Goal: Task Accomplishment & Management: Complete application form

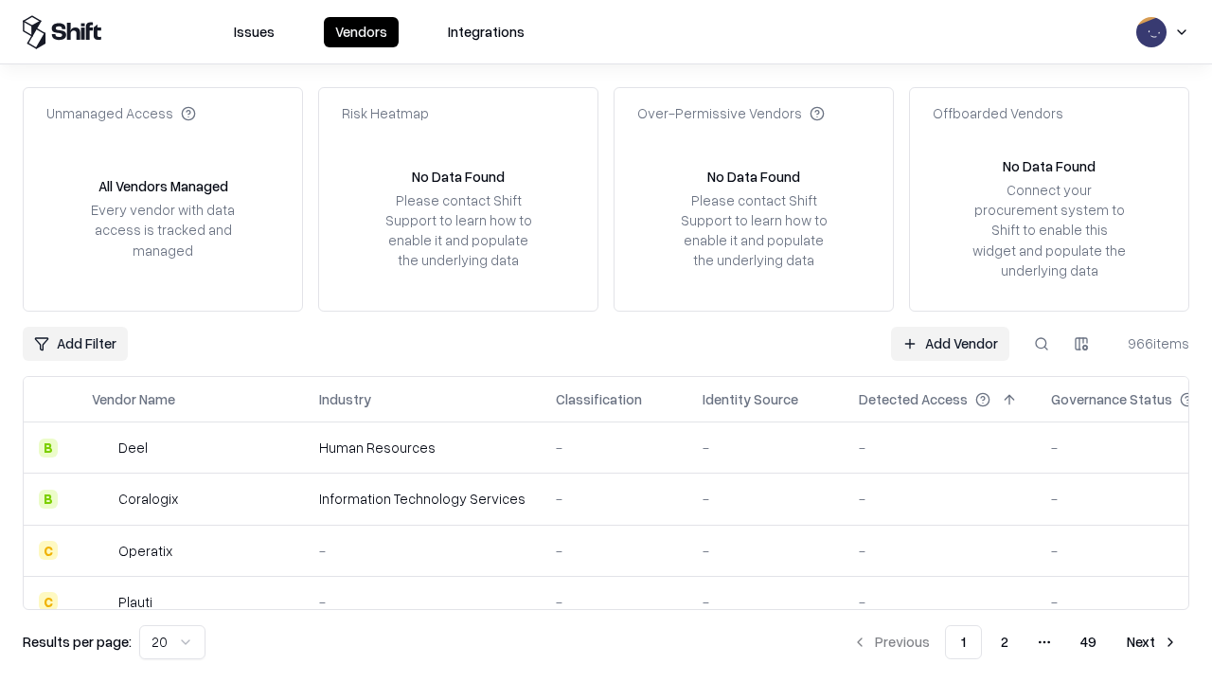
click at [950, 343] on link "Add Vendor" at bounding box center [950, 344] width 118 height 34
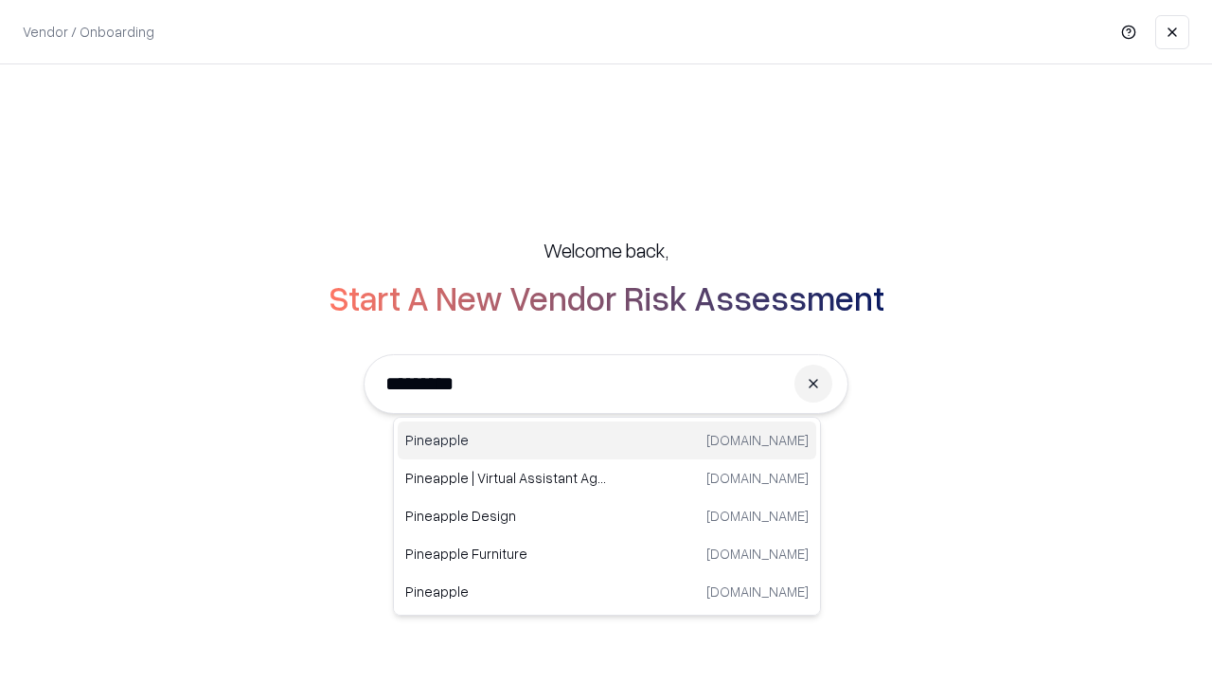
click at [607, 440] on div "Pineapple [DOMAIN_NAME]" at bounding box center [607, 440] width 418 height 38
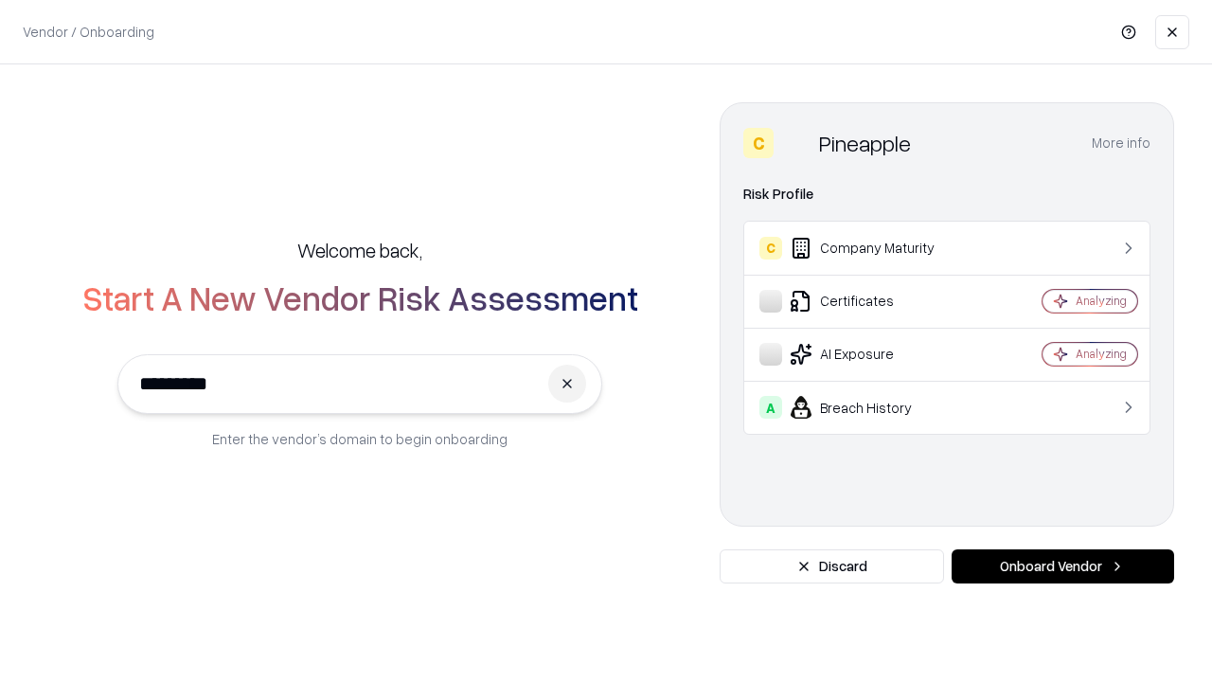
type input "*********"
click at [1062, 566] on button "Onboard Vendor" at bounding box center [1063, 566] width 222 height 34
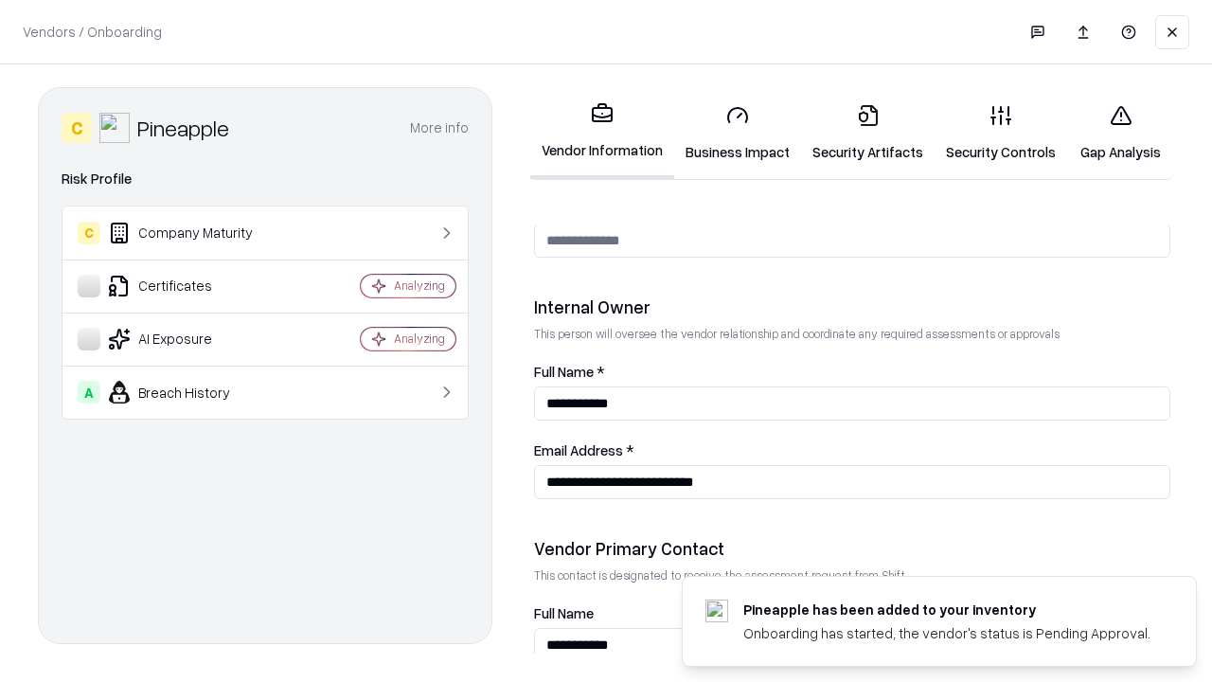
scroll to position [981, 0]
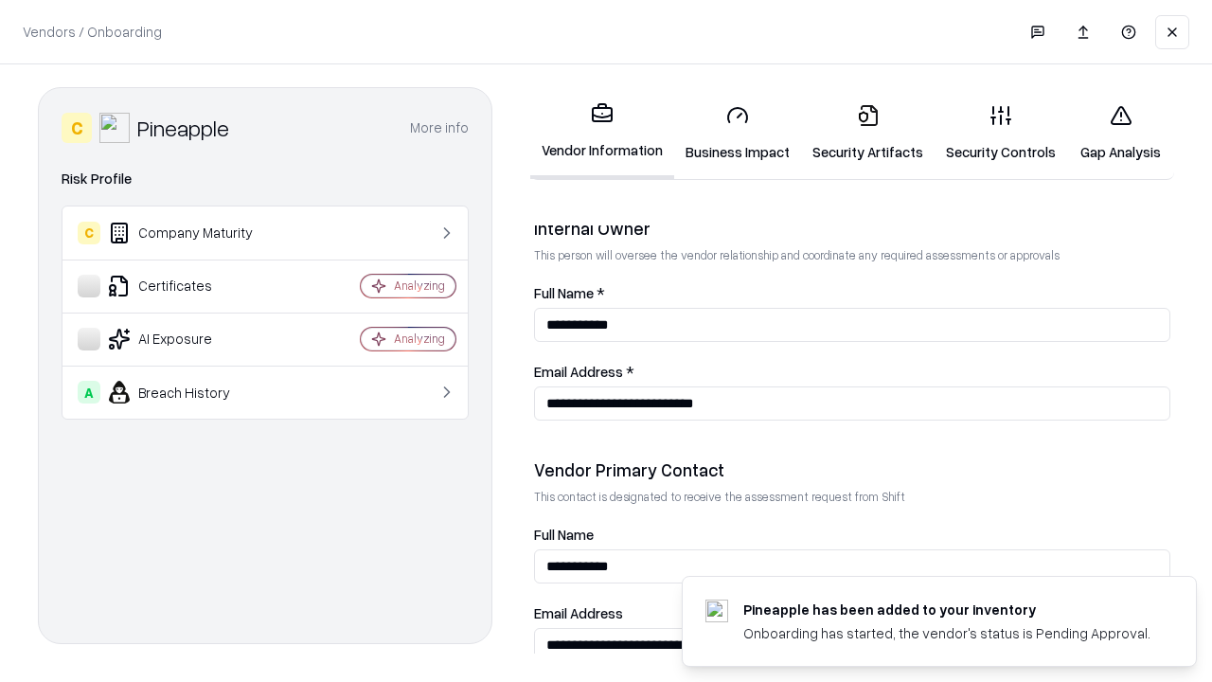
click at [738, 133] on link "Business Impact" at bounding box center [737, 133] width 127 height 88
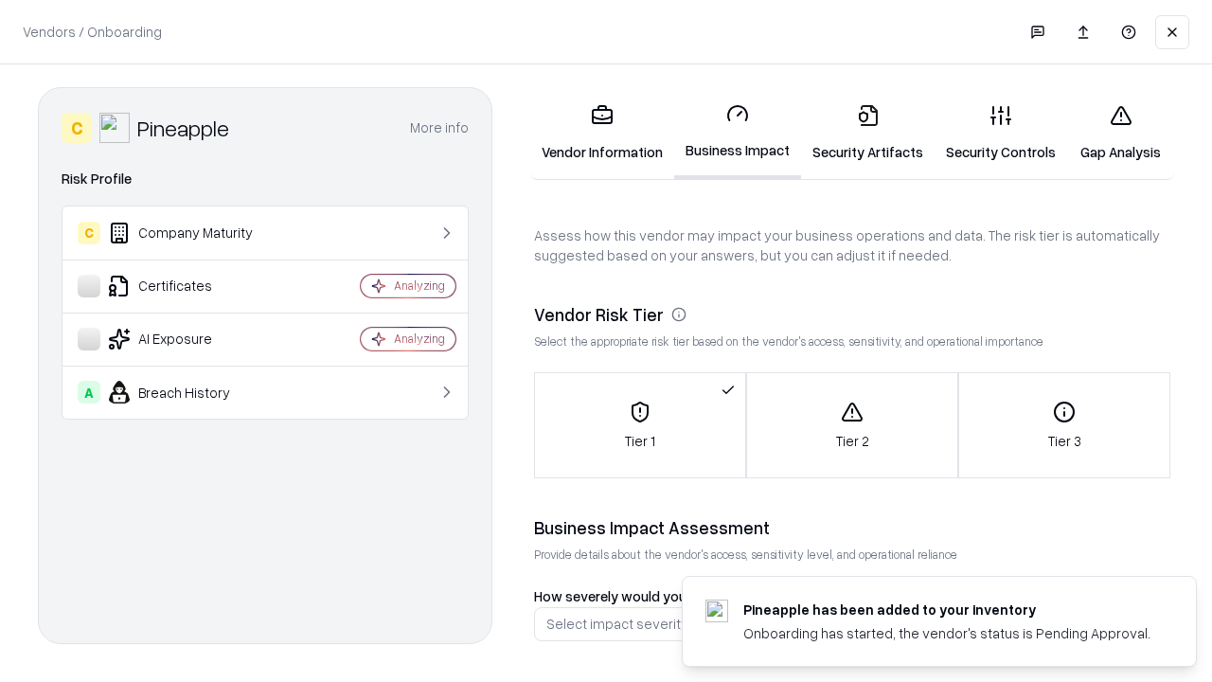
click at [867, 133] on link "Security Artifacts" at bounding box center [867, 133] width 133 height 88
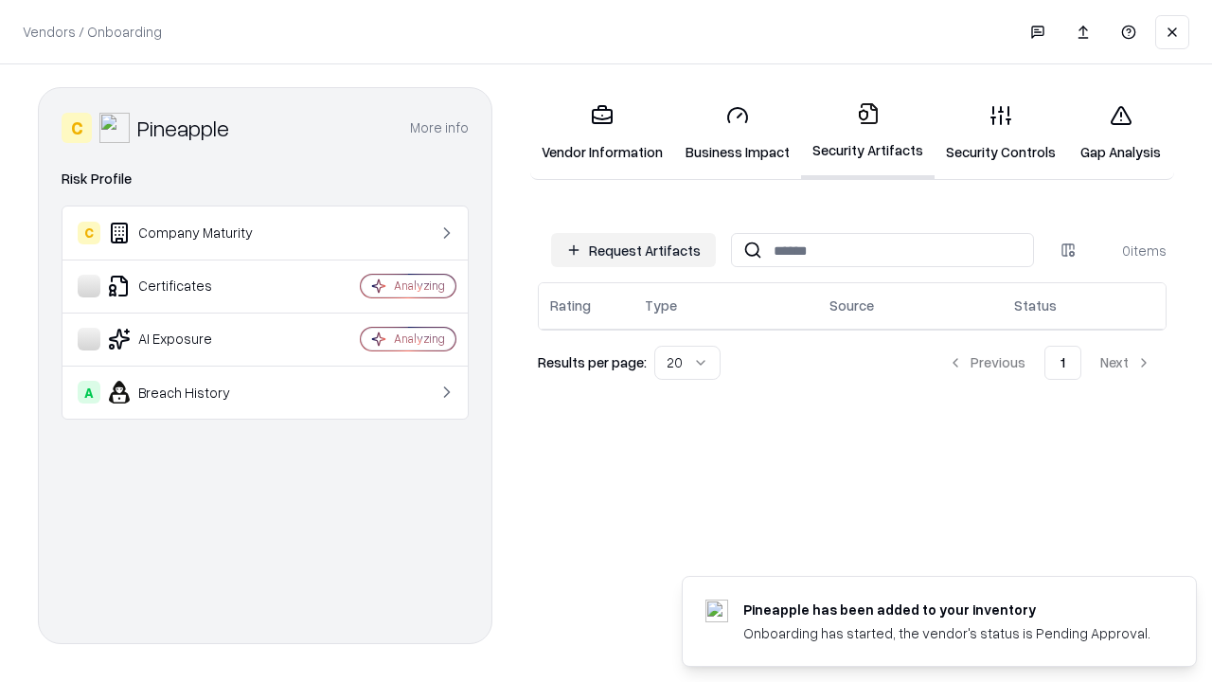
click at [633, 250] on button "Request Artifacts" at bounding box center [633, 250] width 165 height 34
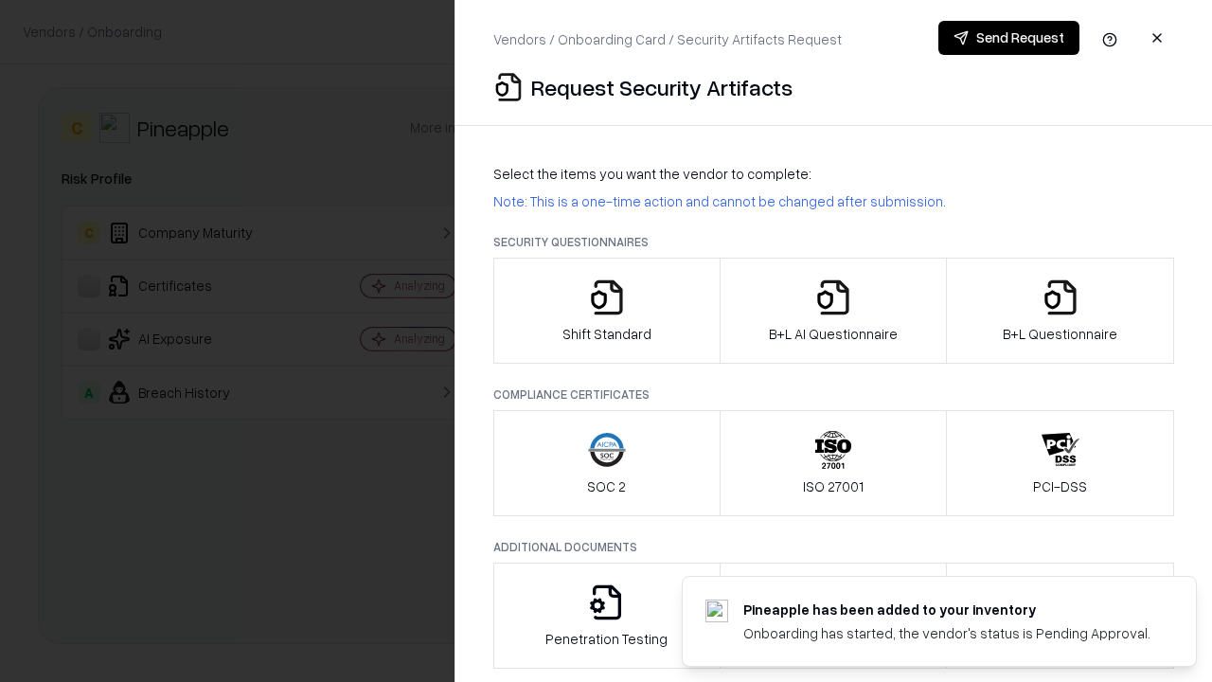
click at [606, 311] on icon "button" at bounding box center [607, 297] width 38 height 38
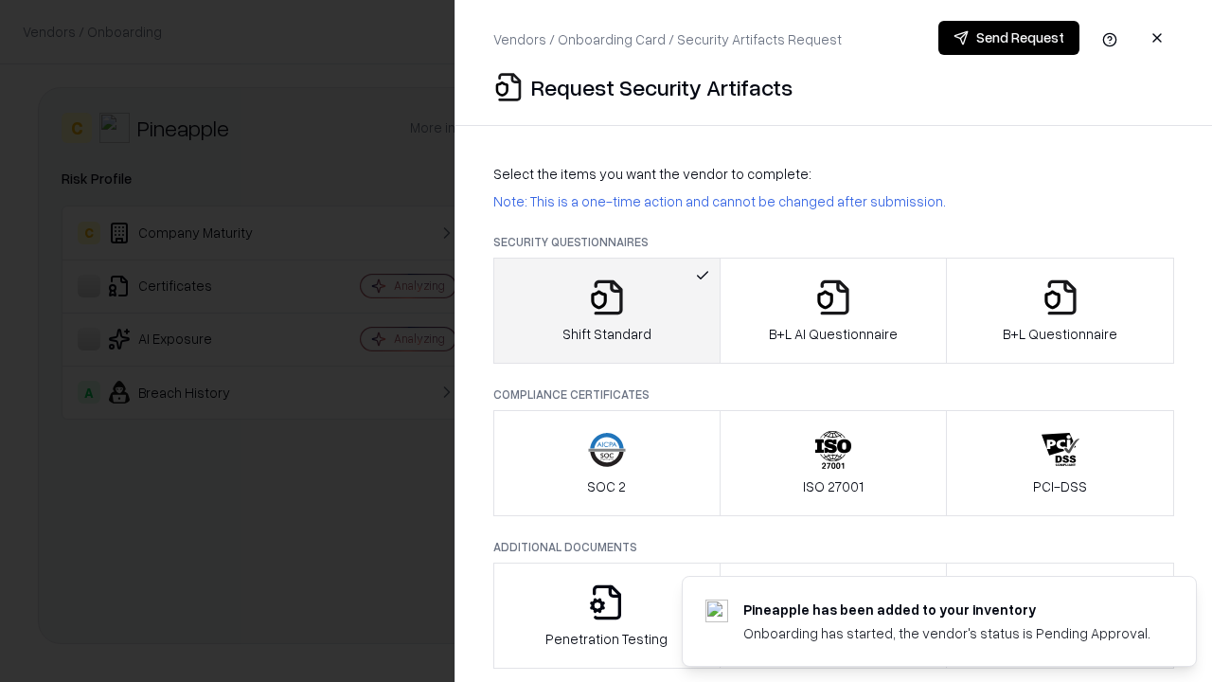
click at [1008, 38] on button "Send Request" at bounding box center [1008, 38] width 141 height 34
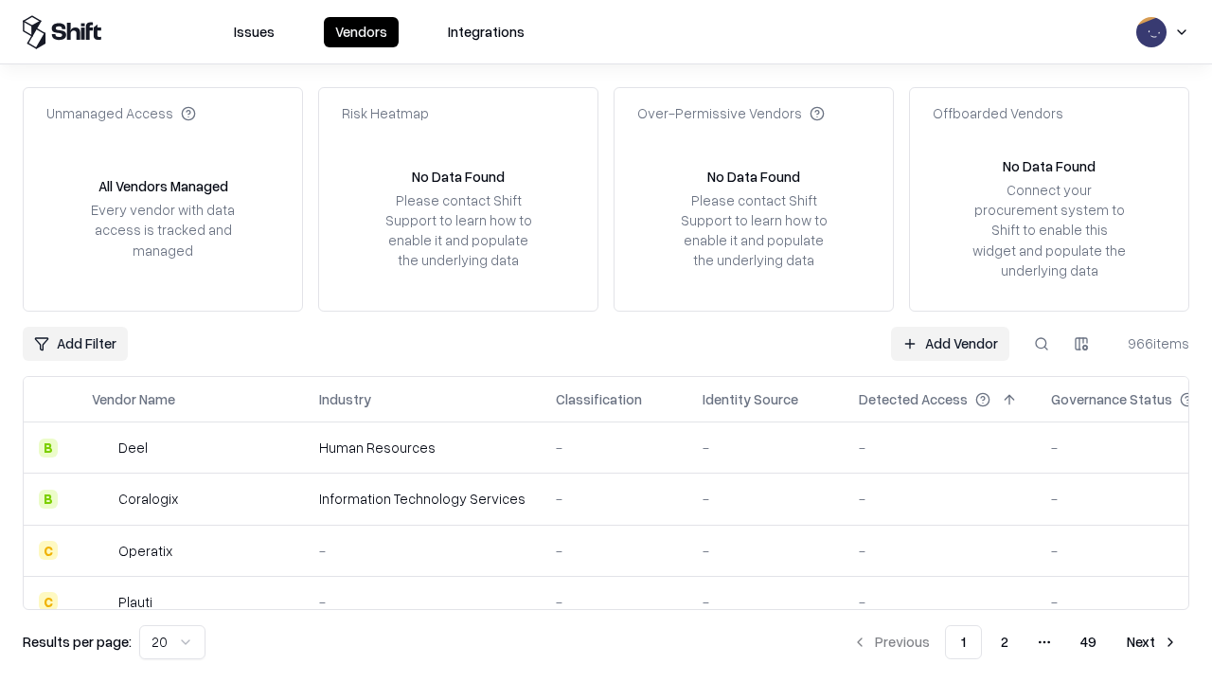
click at [1041, 343] on button at bounding box center [1041, 344] width 34 height 34
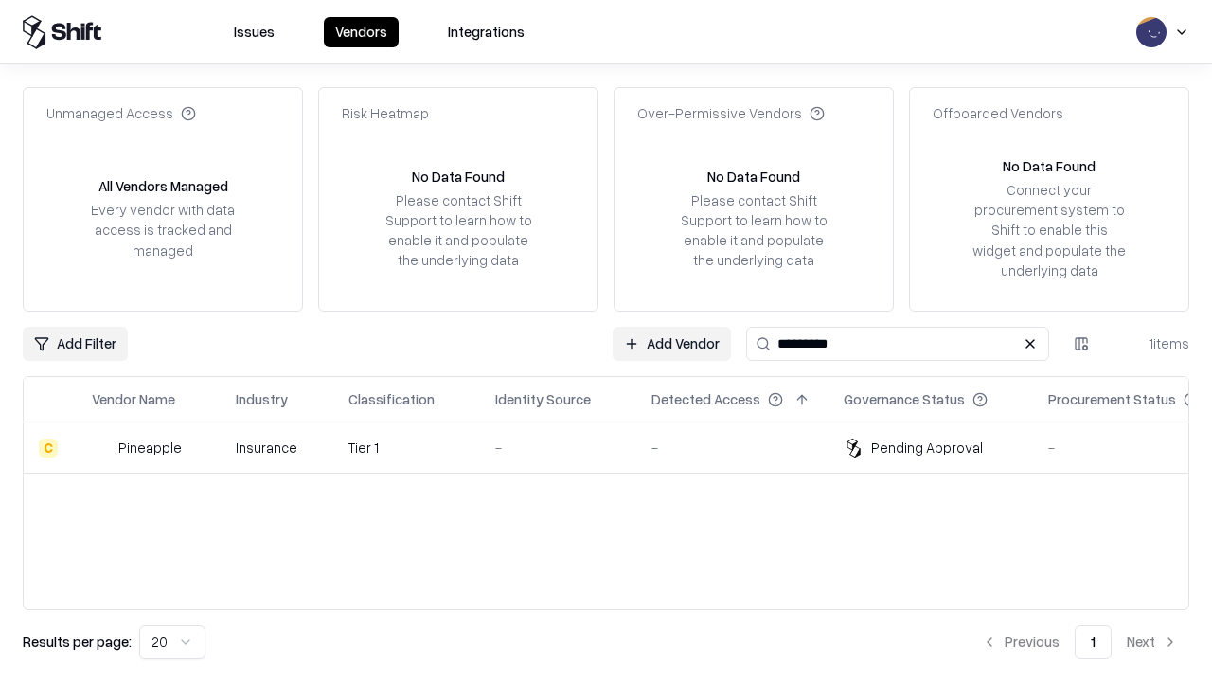
type input "*********"
click at [617, 447] on div "-" at bounding box center [558, 447] width 126 height 20
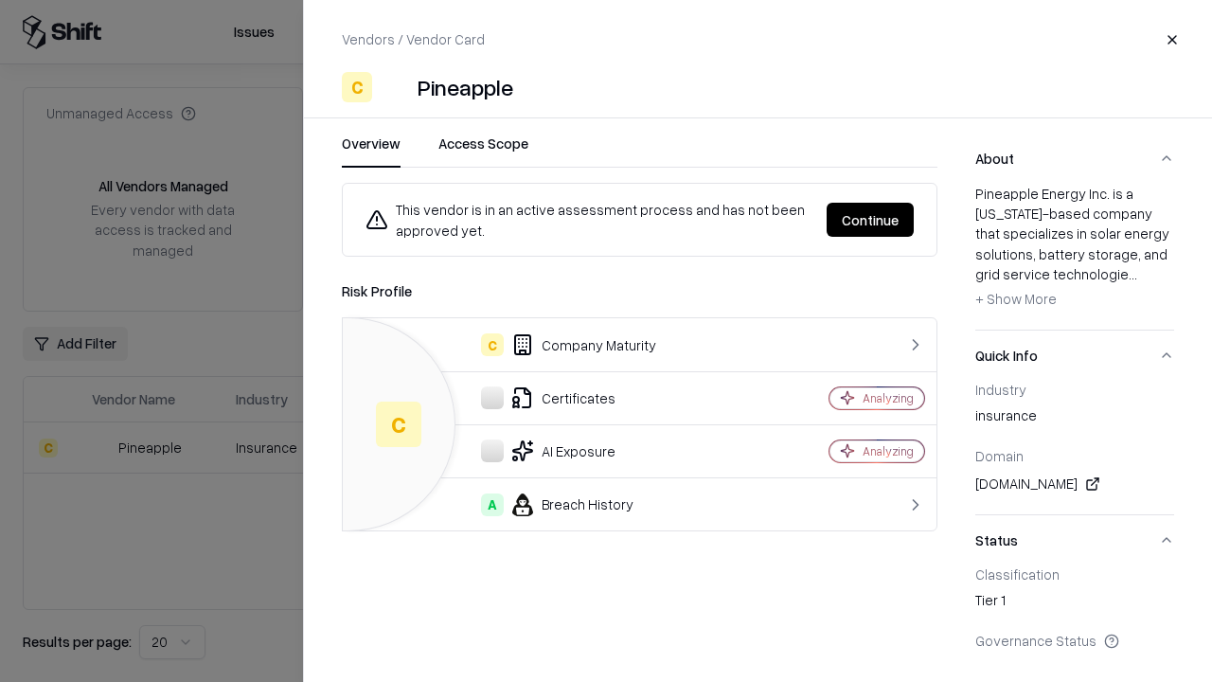
click at [870, 220] on button "Continue" at bounding box center [870, 220] width 87 height 34
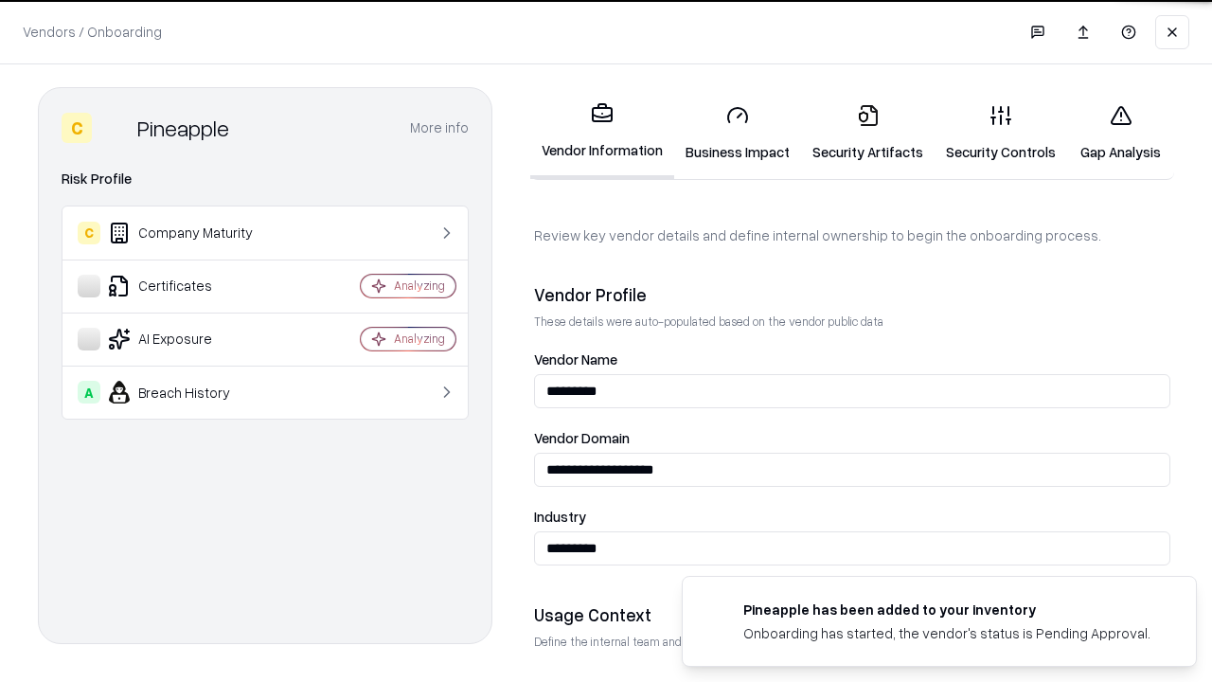
click at [867, 133] on link "Security Artifacts" at bounding box center [867, 133] width 133 height 88
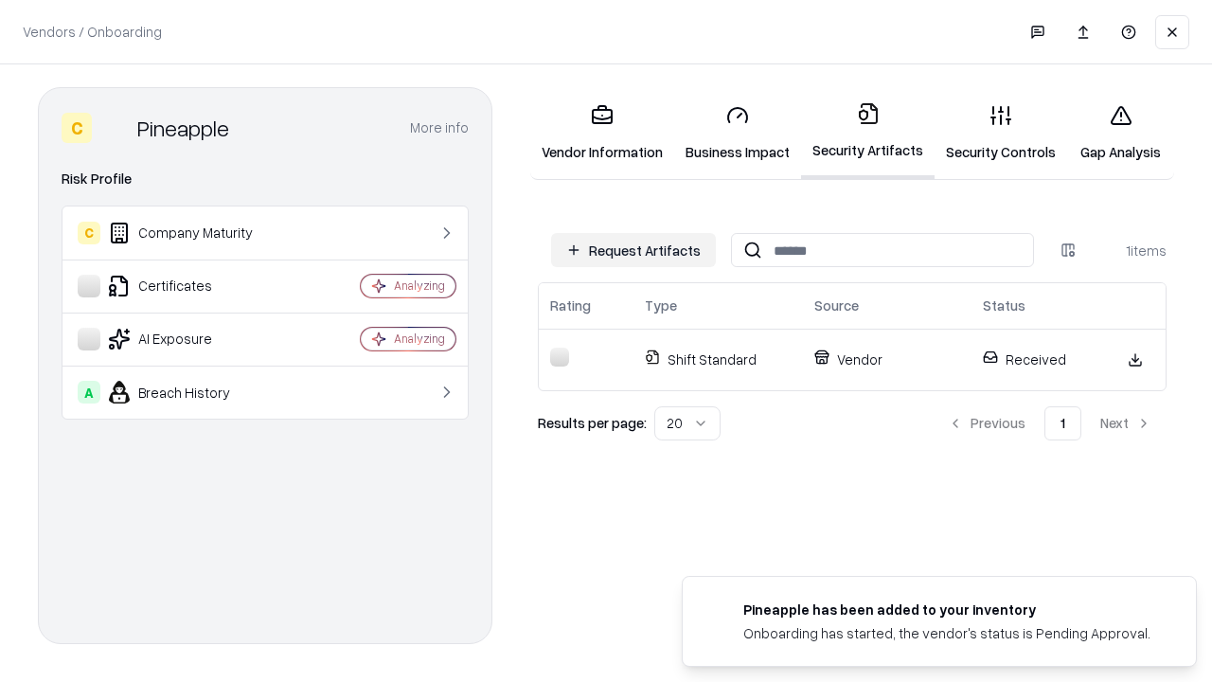
click at [1001, 133] on link "Security Controls" at bounding box center [1000, 133] width 133 height 88
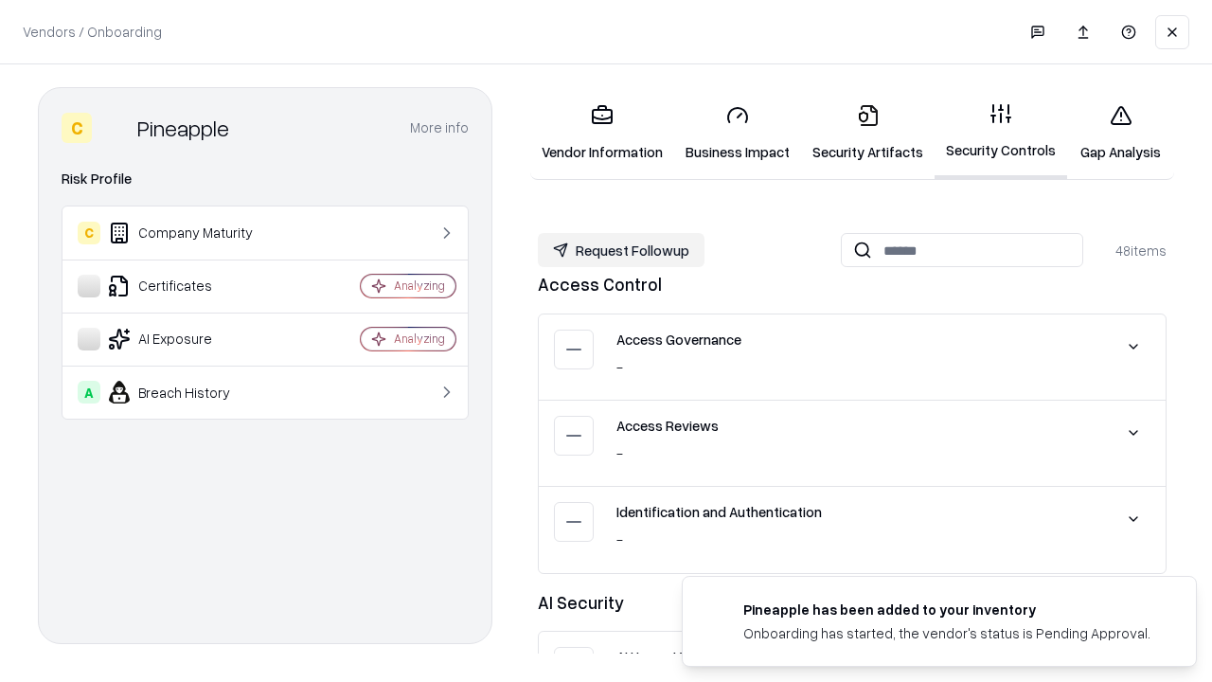
click at [621, 250] on button "Request Followup" at bounding box center [621, 250] width 167 height 34
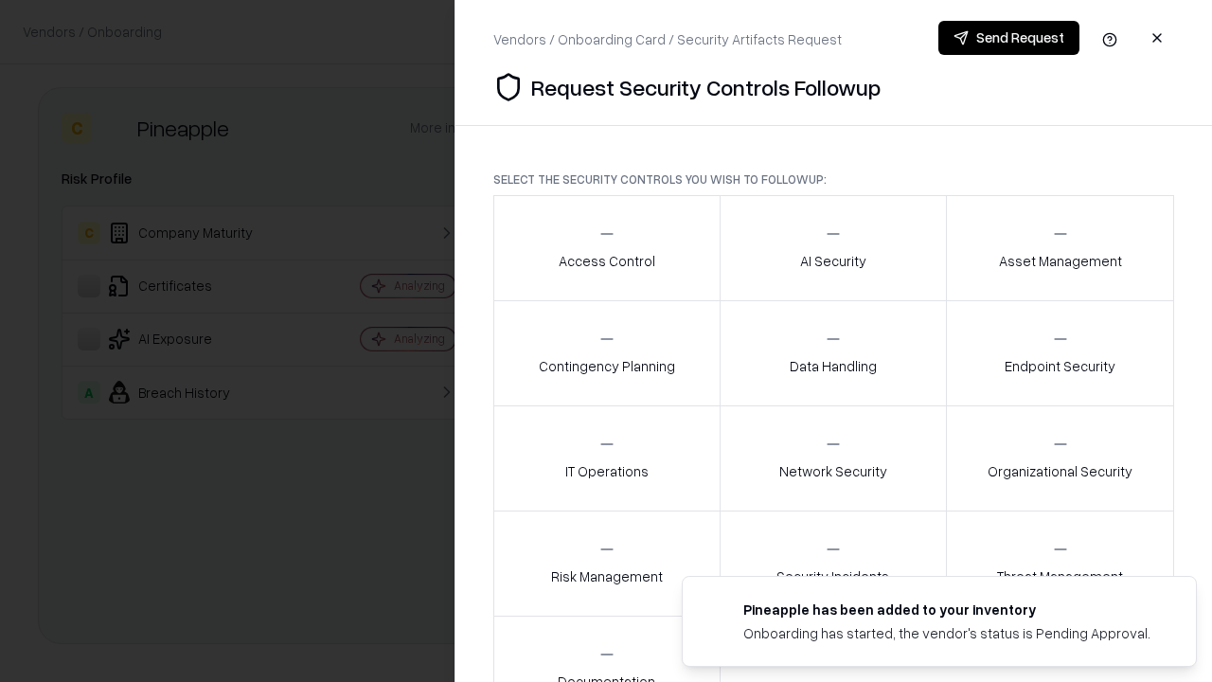
click at [606, 248] on div "Access Control" at bounding box center [607, 247] width 97 height 46
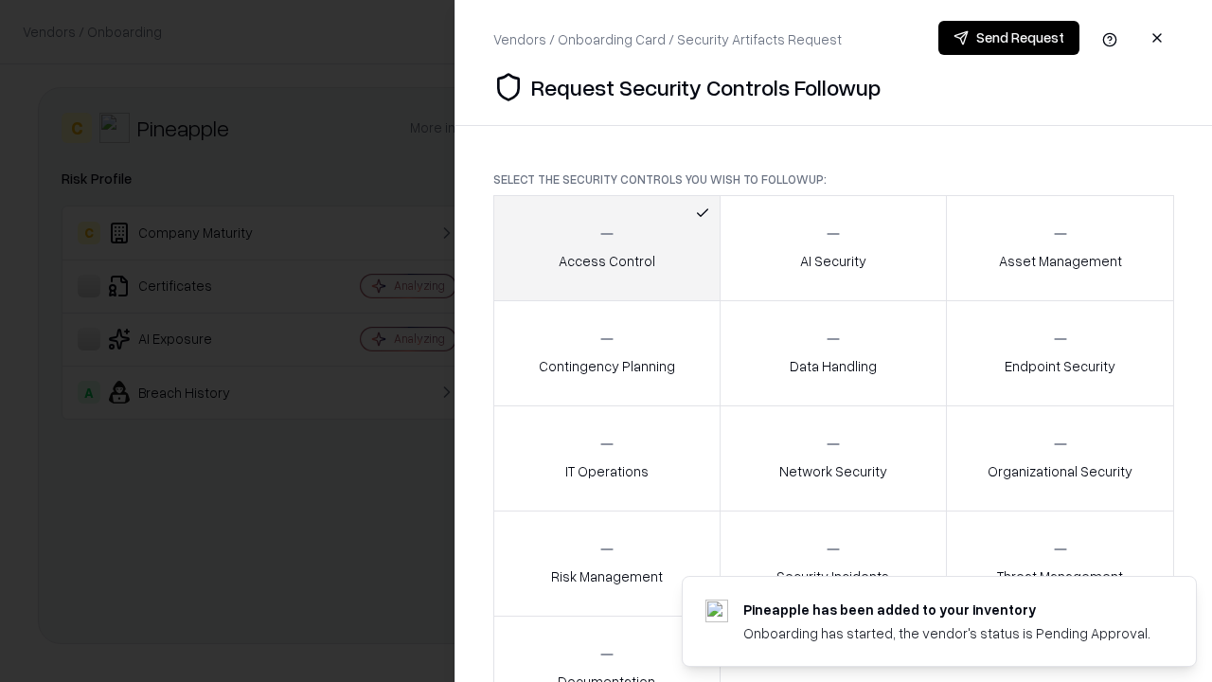
click at [1008, 38] on button "Send Request" at bounding box center [1008, 38] width 141 height 34
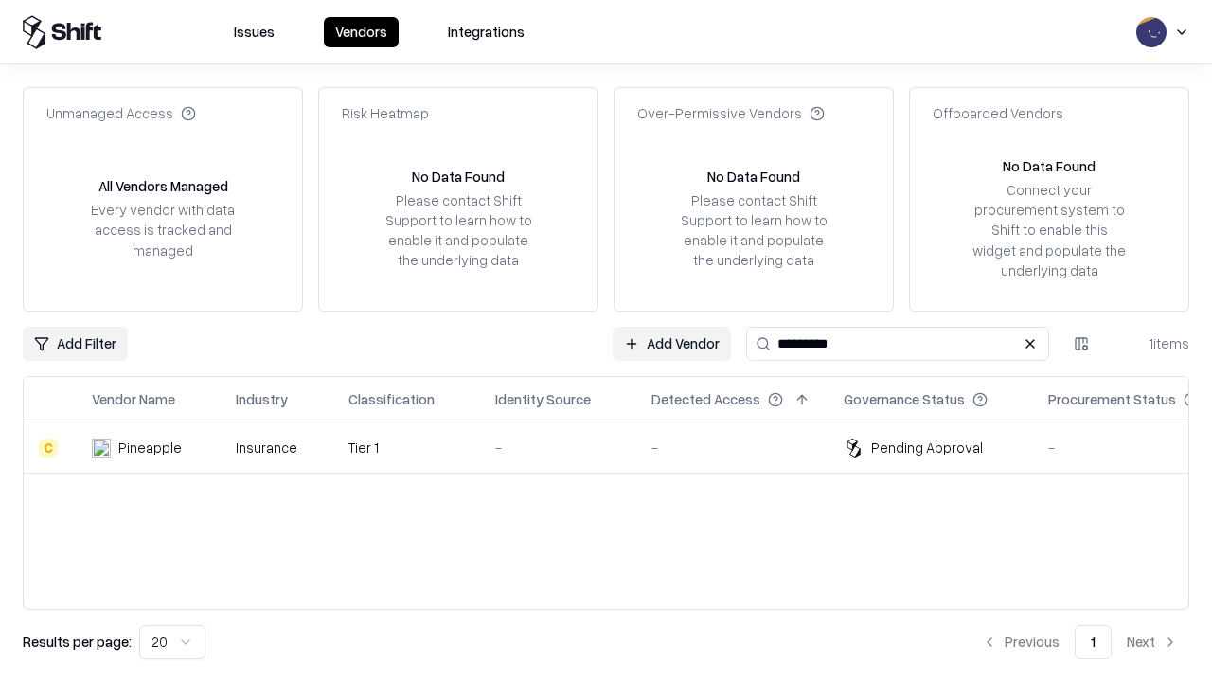
type input "*********"
click at [617, 447] on div "-" at bounding box center [558, 447] width 126 height 20
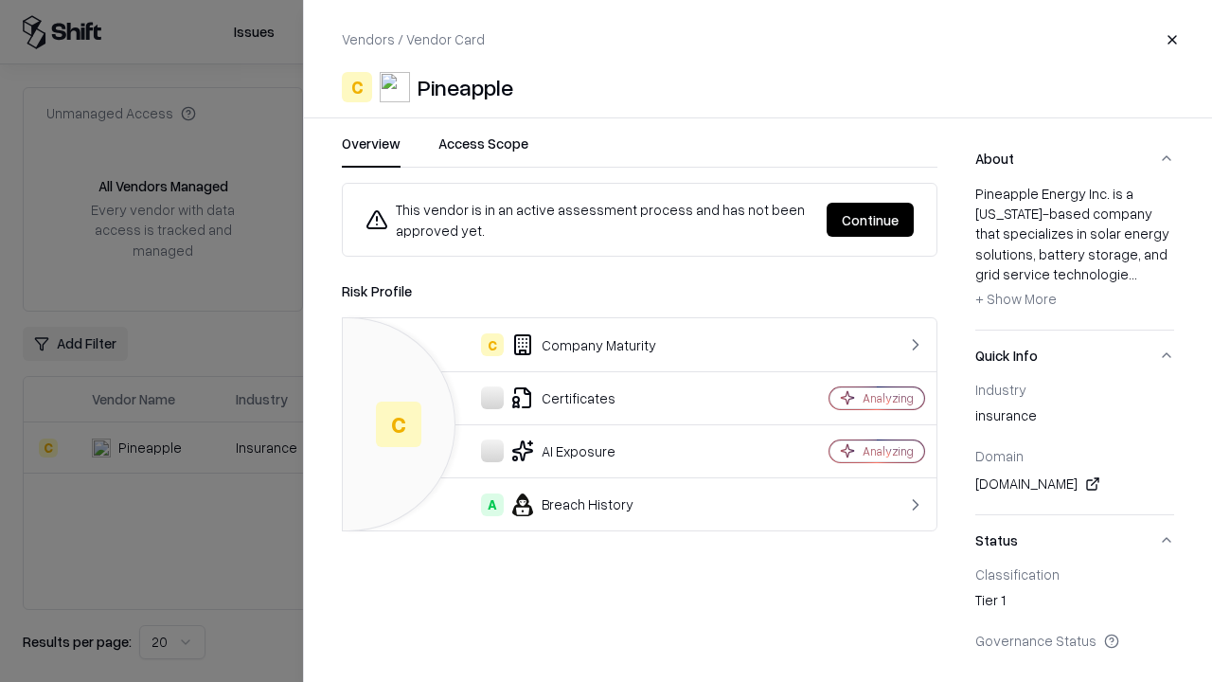
click at [870, 220] on button "Continue" at bounding box center [870, 220] width 87 height 34
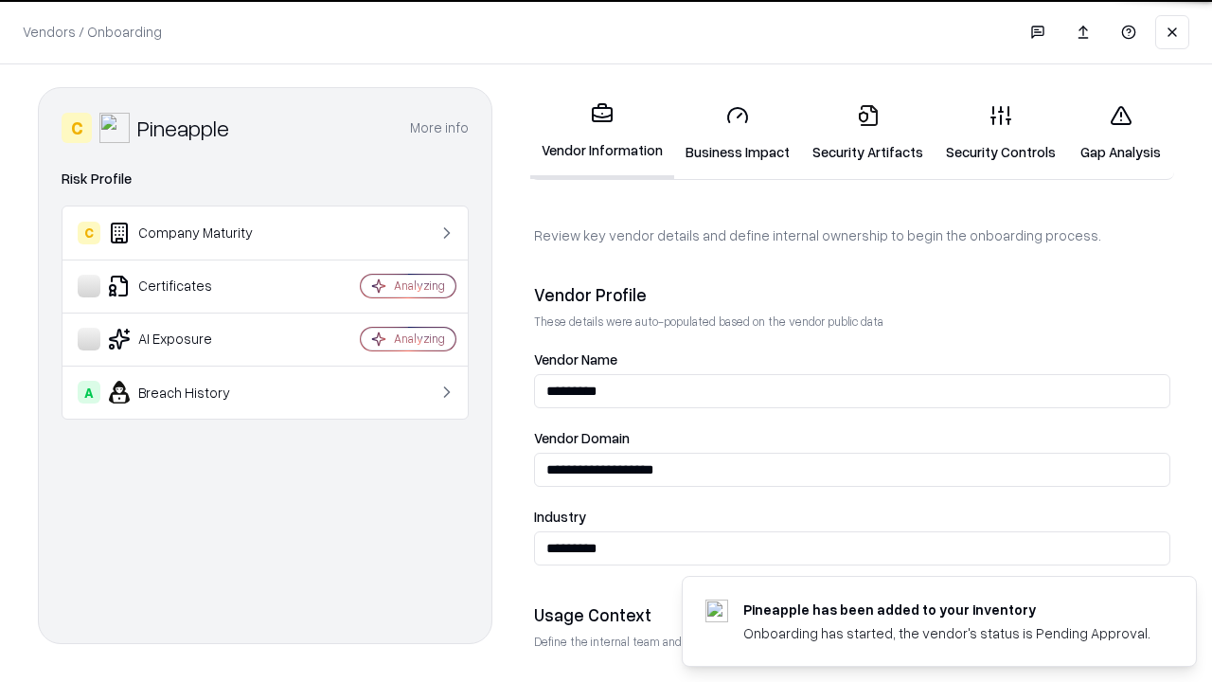
click at [1120, 133] on link "Gap Analysis" at bounding box center [1120, 133] width 107 height 88
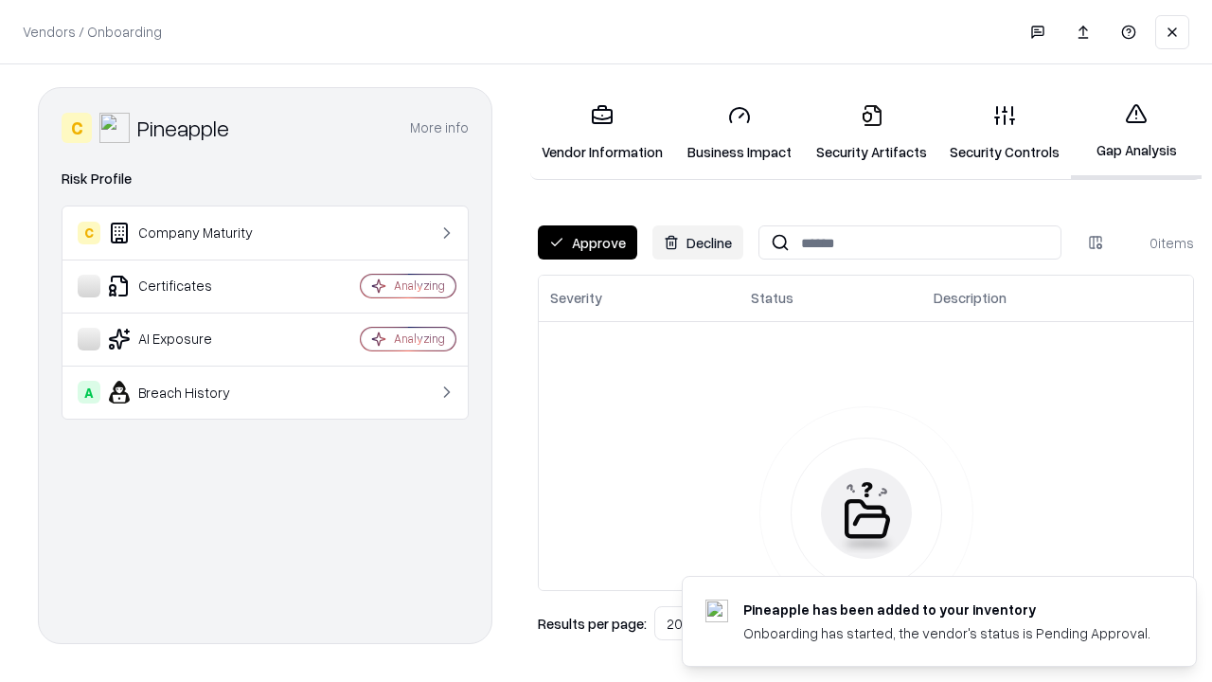
click at [587, 242] on button "Approve" at bounding box center [587, 242] width 99 height 34
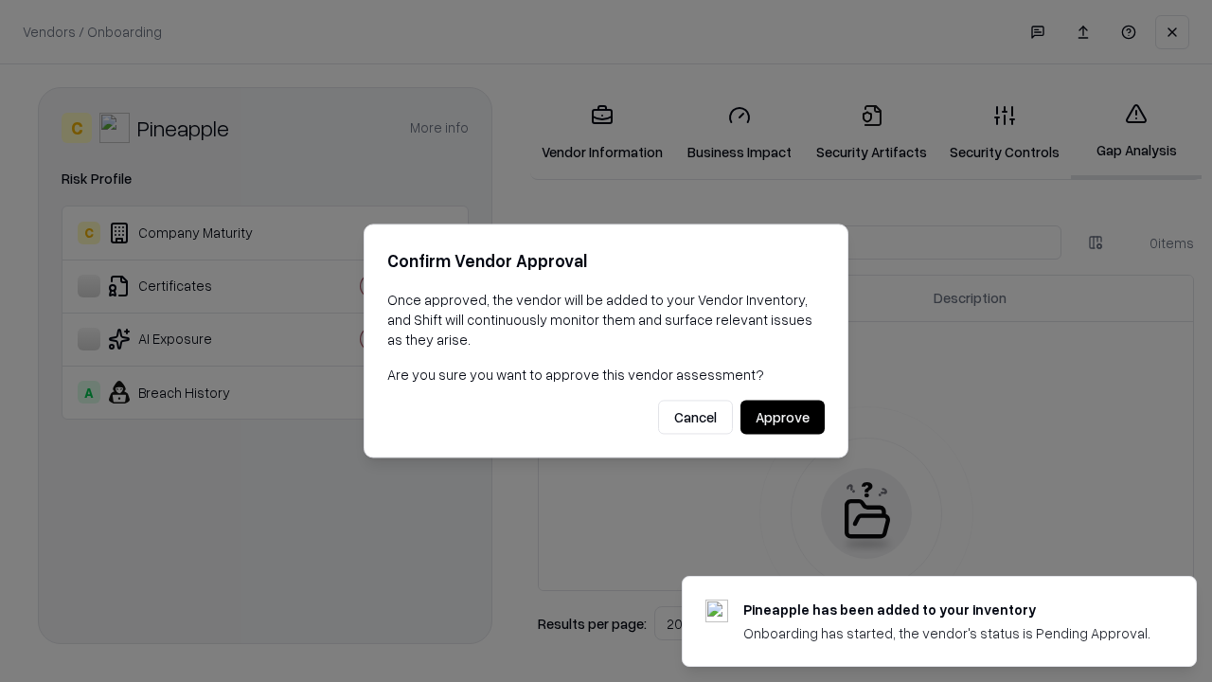
click at [782, 417] on button "Approve" at bounding box center [782, 417] width 84 height 34
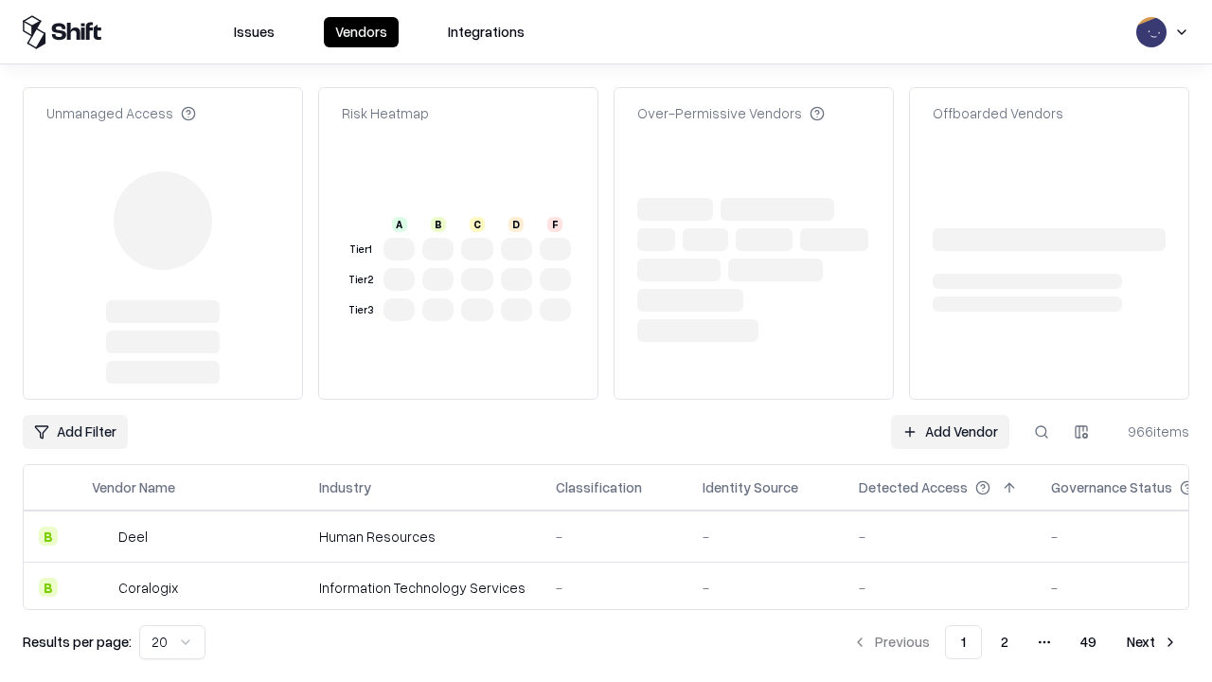
click at [950, 415] on link "Add Vendor" at bounding box center [950, 432] width 118 height 34
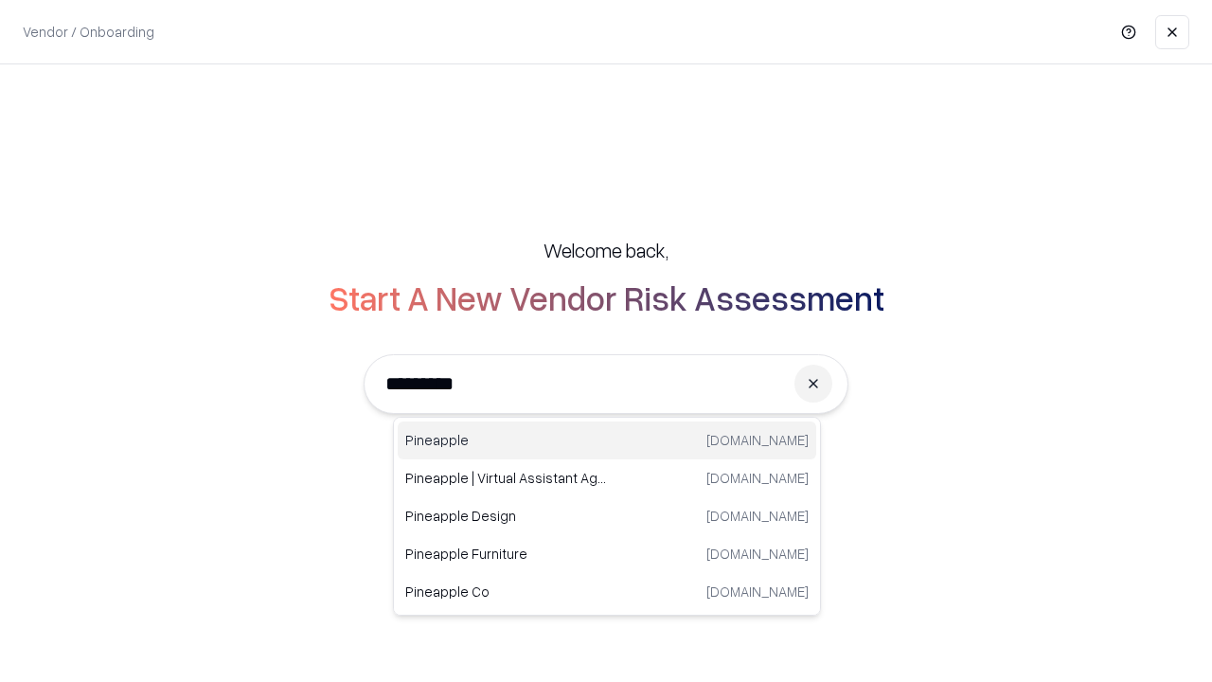
click at [607, 440] on div "Pineapple [DOMAIN_NAME]" at bounding box center [607, 440] width 418 height 38
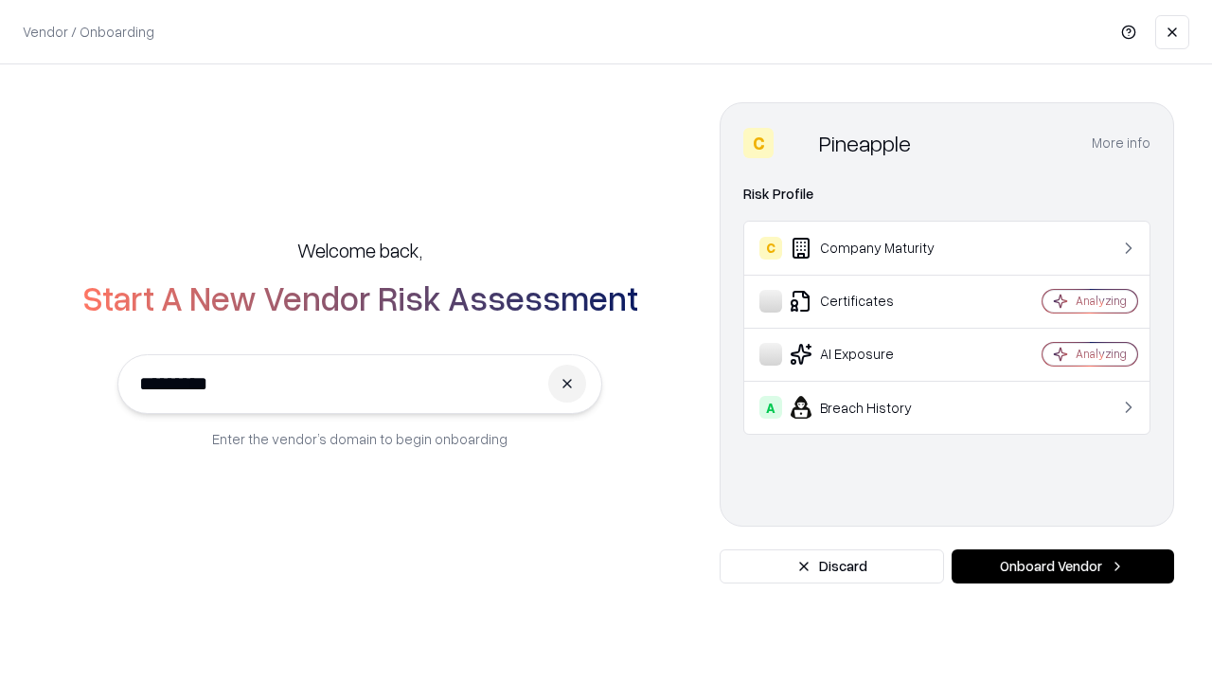
type input "*********"
click at [1062, 566] on button "Onboard Vendor" at bounding box center [1063, 566] width 222 height 34
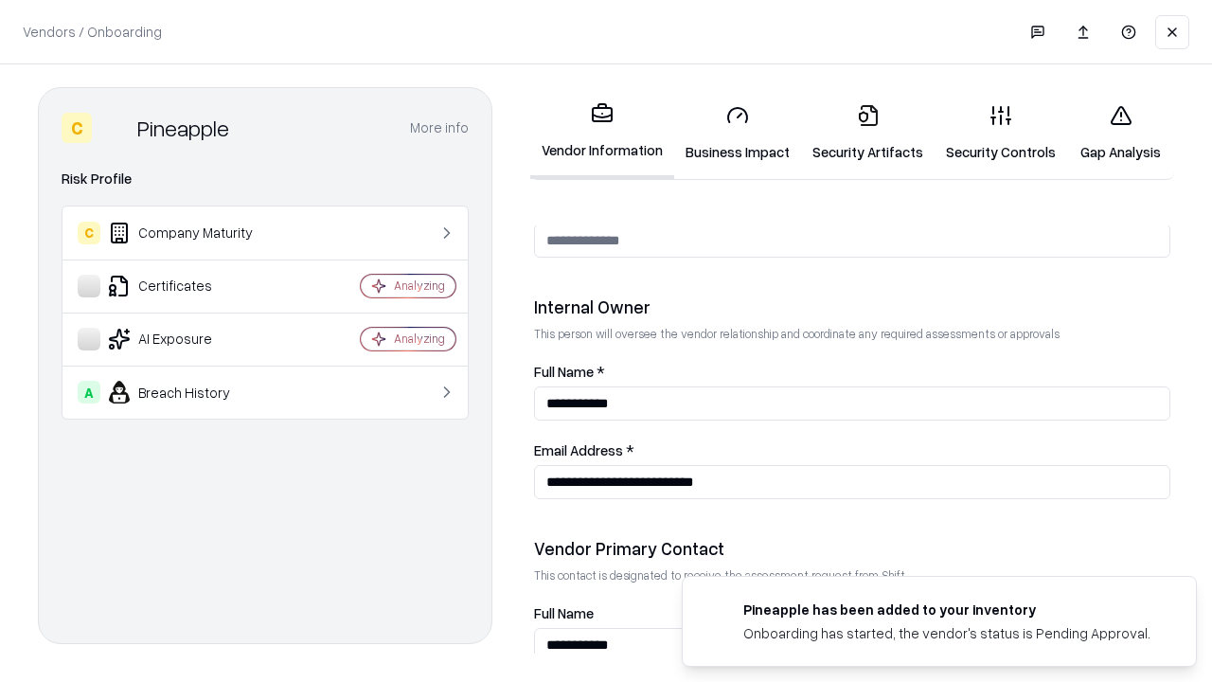
scroll to position [981, 0]
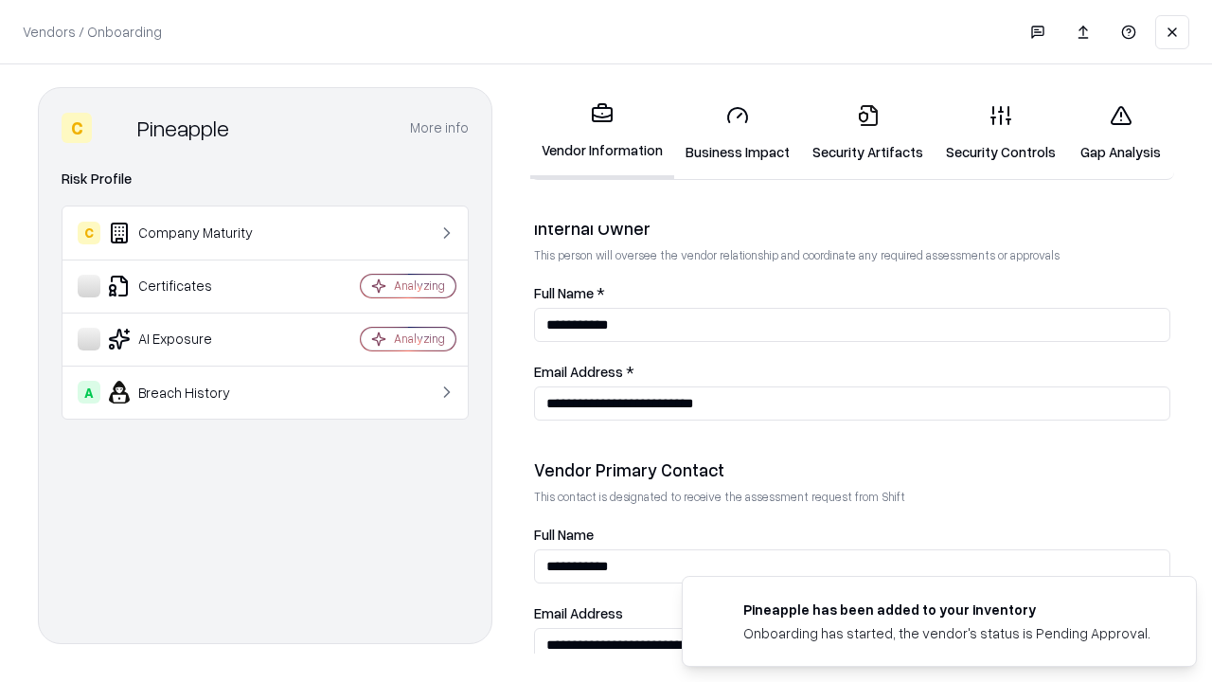
click at [1120, 133] on link "Gap Analysis" at bounding box center [1120, 133] width 107 height 88
